Goal: Information Seeking & Learning: Learn about a topic

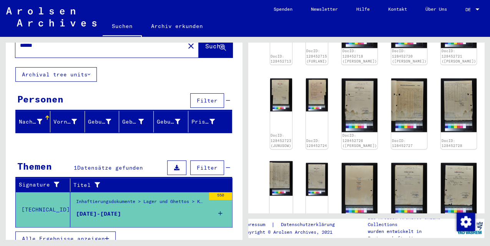
scroll to position [512, 0]
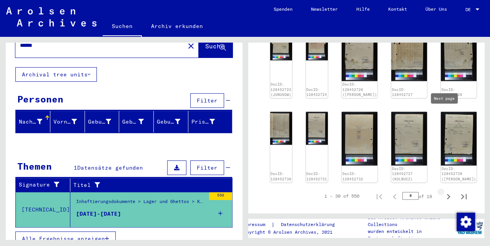
click at [443, 191] on icon "Next page" at bounding box center [448, 196] width 11 height 11
type input "*"
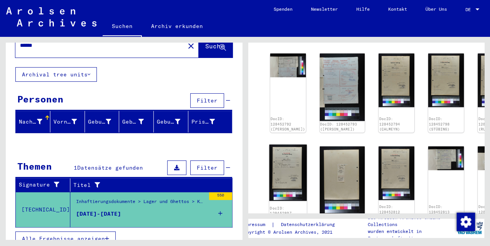
click at [277, 145] on img at bounding box center [288, 173] width 38 height 56
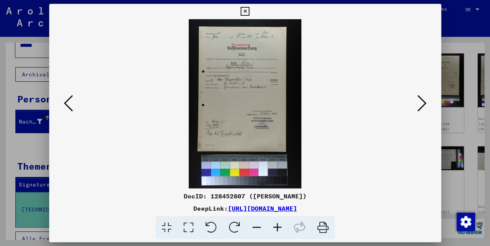
click at [320, 226] on icon at bounding box center [322, 227] width 23 height 23
click at [424, 108] on icon at bounding box center [421, 103] width 9 height 18
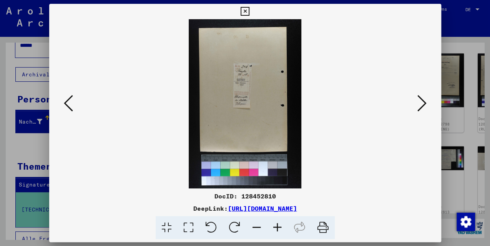
click at [424, 108] on icon at bounding box center [421, 103] width 9 height 18
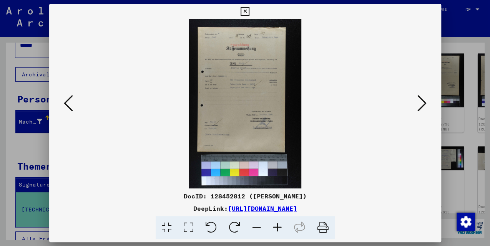
click at [424, 108] on icon at bounding box center [421, 103] width 9 height 18
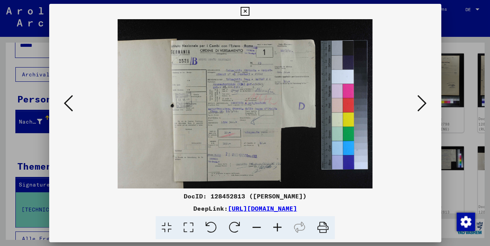
click at [424, 108] on icon at bounding box center [421, 103] width 9 height 18
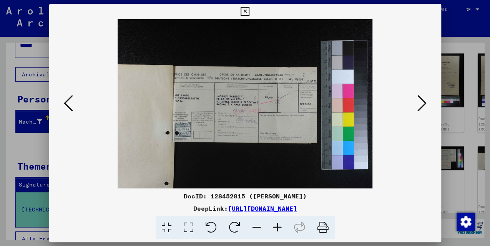
click at [424, 108] on icon at bounding box center [421, 103] width 9 height 18
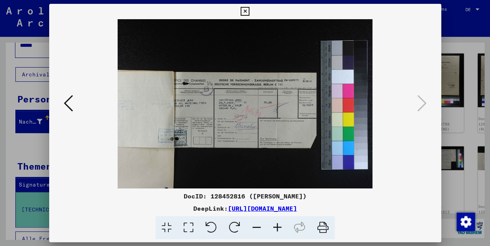
drag, startPoint x: 246, startPoint y: 10, endPoint x: 317, endPoint y: 45, distance: 79.4
click at [245, 11] on icon at bounding box center [245, 11] width 9 height 9
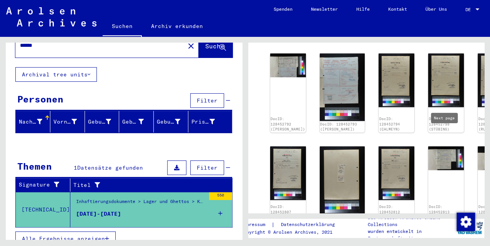
click at [447, 232] on icon "Next page" at bounding box center [448, 234] width 3 height 5
type input "*"
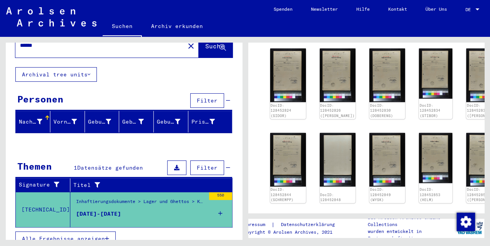
scroll to position [205, 0]
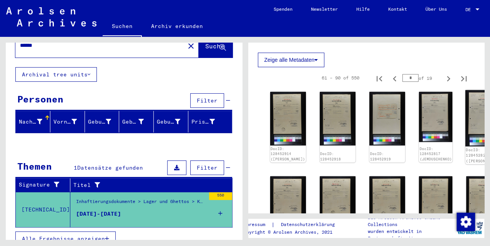
click at [465, 101] on img at bounding box center [484, 118] width 38 height 56
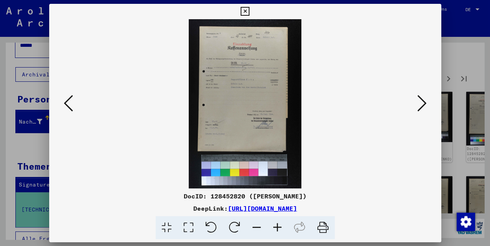
click at [274, 226] on icon at bounding box center [277, 227] width 21 height 23
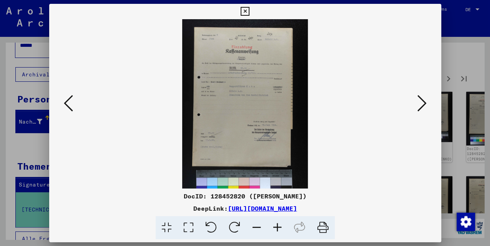
click at [274, 226] on icon at bounding box center [277, 227] width 21 height 23
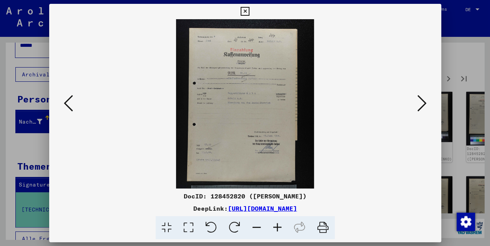
click at [274, 226] on icon at bounding box center [277, 227] width 21 height 23
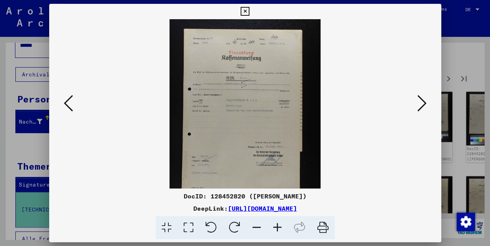
click at [274, 226] on icon at bounding box center [277, 227] width 21 height 23
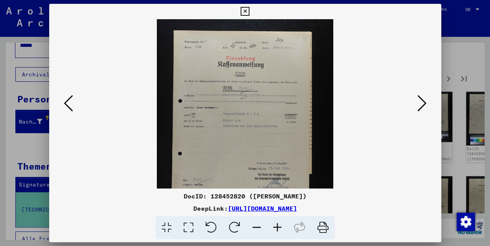
click at [274, 226] on icon at bounding box center [277, 227] width 21 height 23
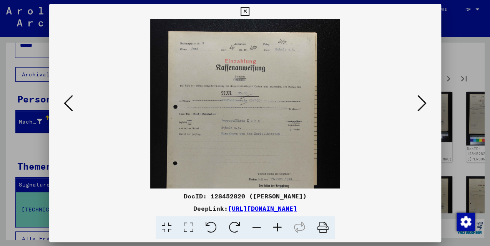
click at [274, 226] on icon at bounding box center [277, 227] width 21 height 23
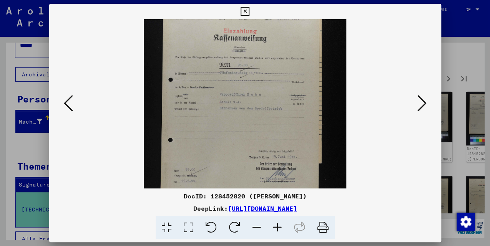
scroll to position [43, 0]
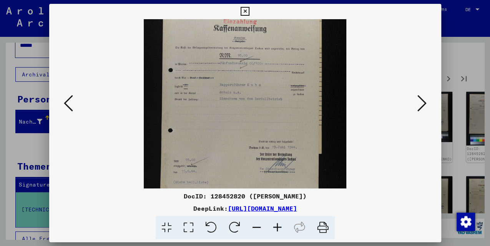
drag, startPoint x: 253, startPoint y: 120, endPoint x: 252, endPoint y: 98, distance: 22.3
click at [252, 98] on img at bounding box center [245, 129] width 202 height 304
click at [424, 105] on icon at bounding box center [421, 103] width 9 height 18
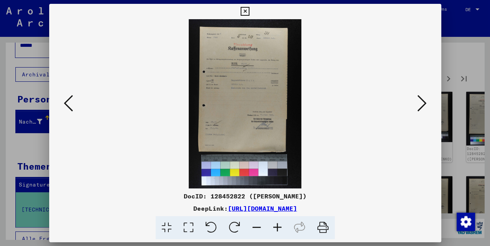
click at [424, 105] on icon at bounding box center [421, 103] width 9 height 18
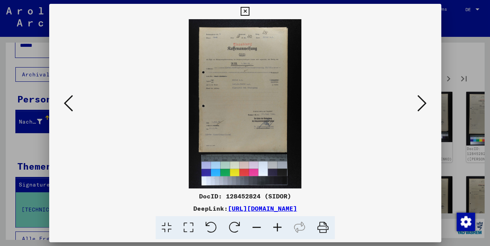
click at [66, 100] on icon at bounding box center [68, 103] width 9 height 18
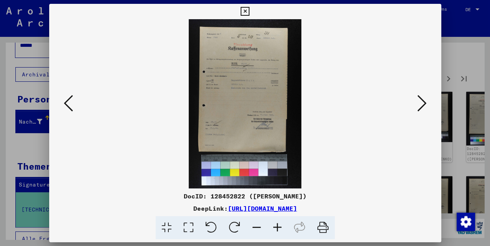
click at [279, 227] on icon at bounding box center [277, 227] width 21 height 23
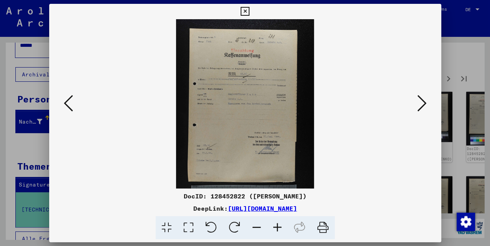
click at [279, 227] on icon at bounding box center [277, 227] width 21 height 23
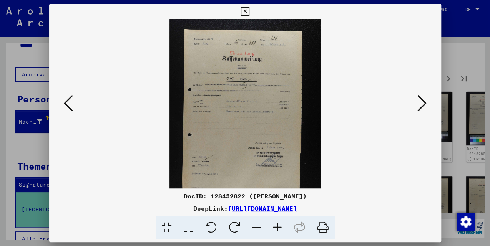
click at [279, 227] on icon at bounding box center [277, 227] width 21 height 23
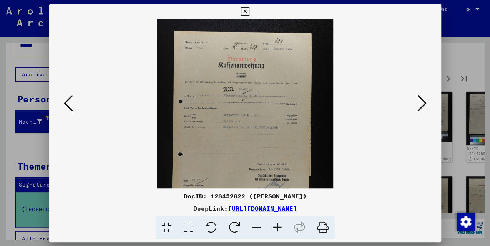
click at [279, 227] on icon at bounding box center [277, 227] width 21 height 23
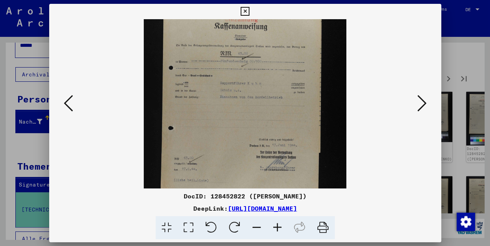
scroll to position [67, 0]
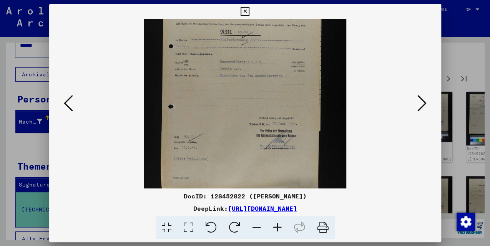
drag, startPoint x: 272, startPoint y: 160, endPoint x: 267, endPoint y: 93, distance: 67.1
click at [267, 93] on img at bounding box center [245, 104] width 202 height 304
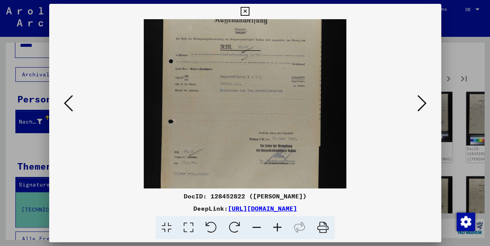
scroll to position [39, 0]
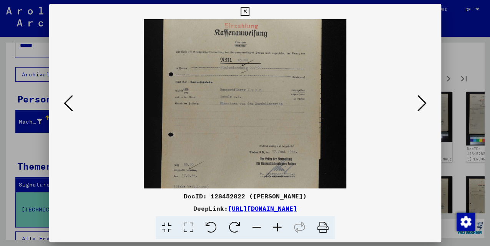
drag, startPoint x: 277, startPoint y: 112, endPoint x: 294, endPoint y: 175, distance: 64.9
click at [281, 142] on img at bounding box center [245, 132] width 202 height 304
drag, startPoint x: 415, startPoint y: 106, endPoint x: 387, endPoint y: 52, distance: 61.4
click at [386, 51] on viewer-one-image at bounding box center [245, 64] width 340 height 169
click at [426, 106] on div at bounding box center [245, 103] width 392 height 169
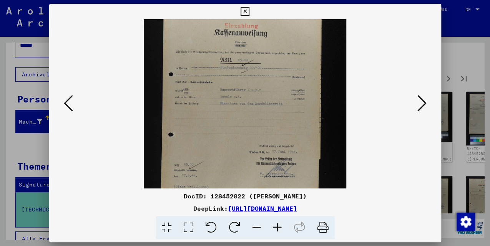
click at [426, 105] on button at bounding box center [422, 104] width 14 height 22
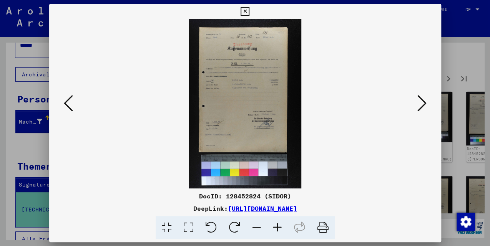
click at [424, 105] on icon at bounding box center [421, 103] width 9 height 18
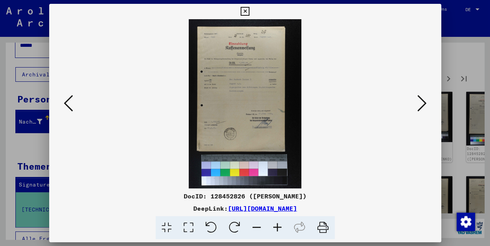
click at [424, 105] on icon at bounding box center [421, 103] width 9 height 18
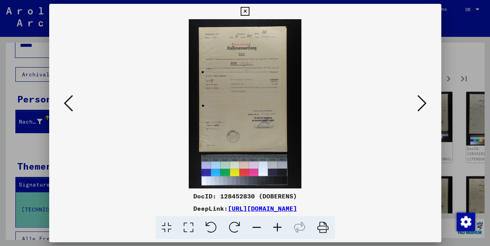
click at [424, 103] on icon at bounding box center [421, 103] width 9 height 18
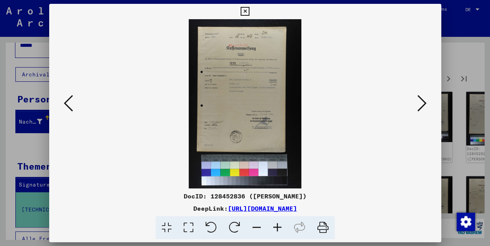
click at [424, 103] on icon at bounding box center [421, 103] width 9 height 18
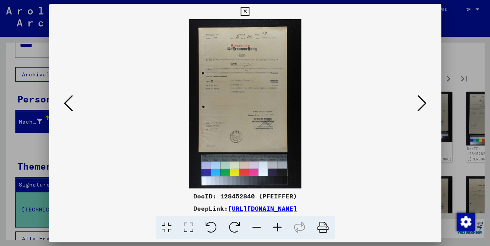
click at [424, 102] on icon at bounding box center [421, 103] width 9 height 18
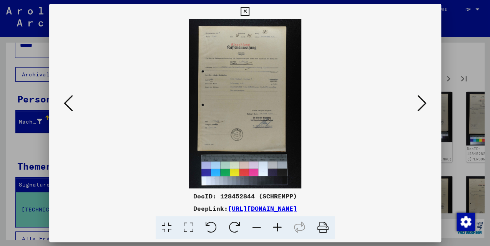
click at [424, 102] on icon at bounding box center [421, 103] width 9 height 18
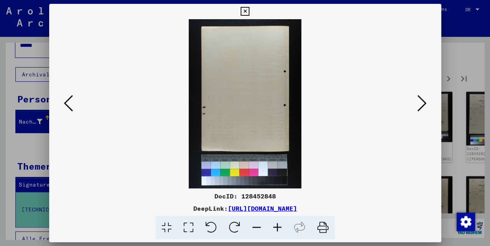
click at [424, 102] on icon at bounding box center [421, 103] width 9 height 18
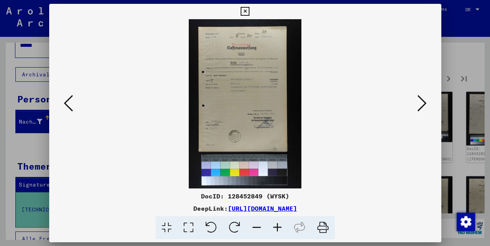
click at [424, 102] on icon at bounding box center [421, 103] width 9 height 18
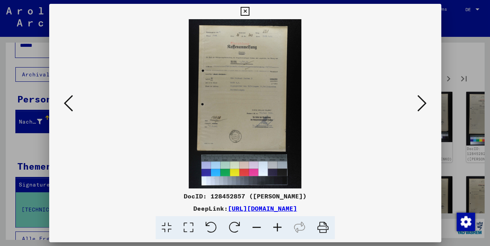
click at [424, 102] on icon at bounding box center [421, 103] width 9 height 18
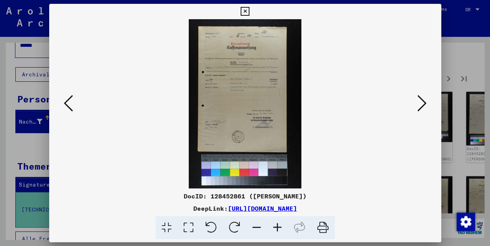
click at [424, 102] on icon at bounding box center [421, 103] width 9 height 18
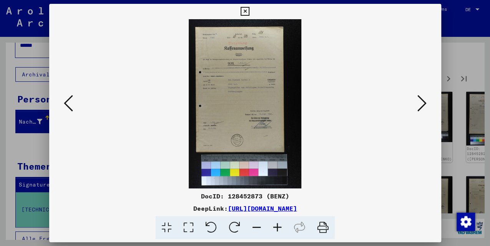
click at [424, 102] on icon at bounding box center [421, 103] width 9 height 18
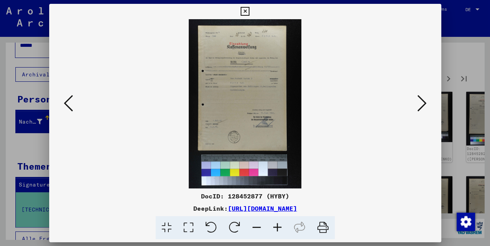
click at [424, 102] on icon at bounding box center [421, 103] width 9 height 18
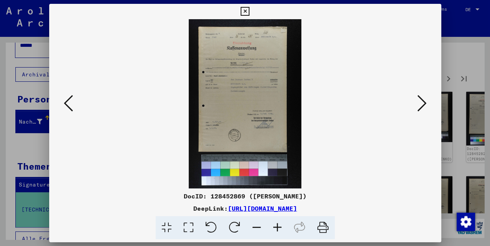
click at [247, 12] on icon at bounding box center [245, 11] width 9 height 9
